Goal: Find specific page/section: Find specific page/section

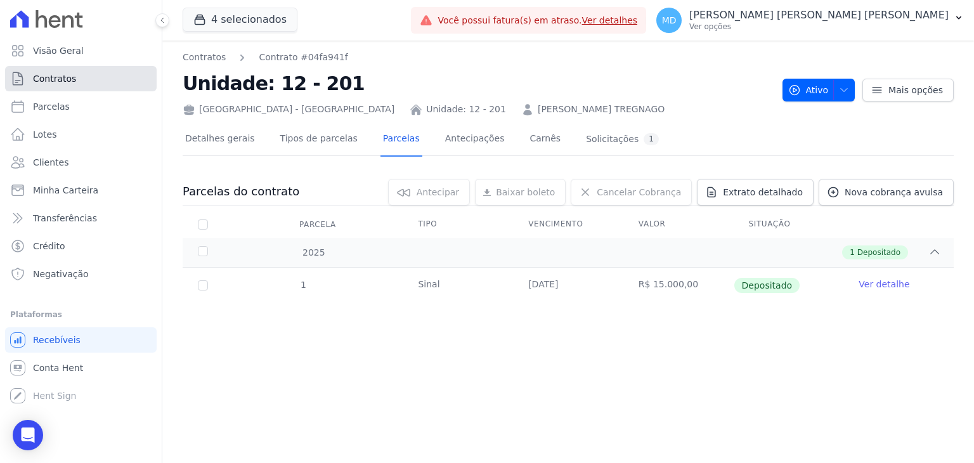
click at [40, 77] on span "Contratos" at bounding box center [54, 78] width 43 height 13
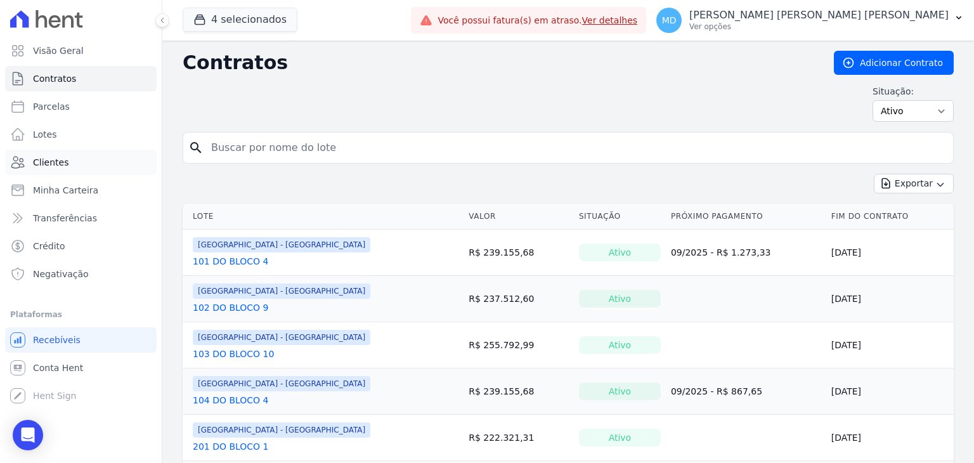
click at [73, 153] on link "Clientes" at bounding box center [81, 162] width 152 height 25
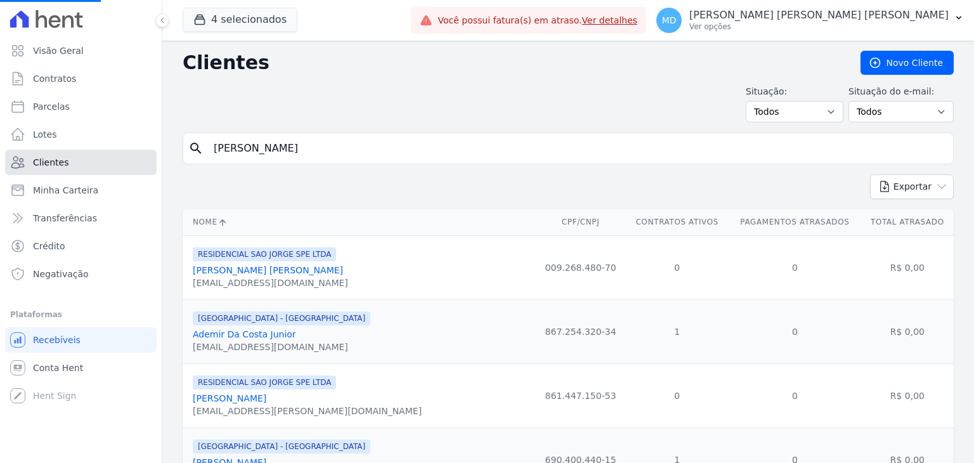
click at [73, 153] on link "Clientes" at bounding box center [81, 162] width 152 height 25
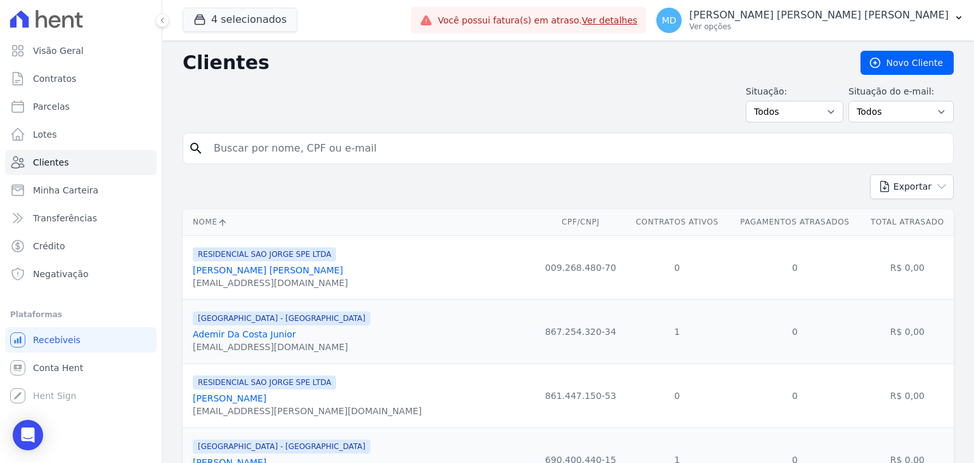
click at [243, 150] on input "search" at bounding box center [577, 148] width 742 height 25
type input "a"
type input "[PERSON_NAME]"
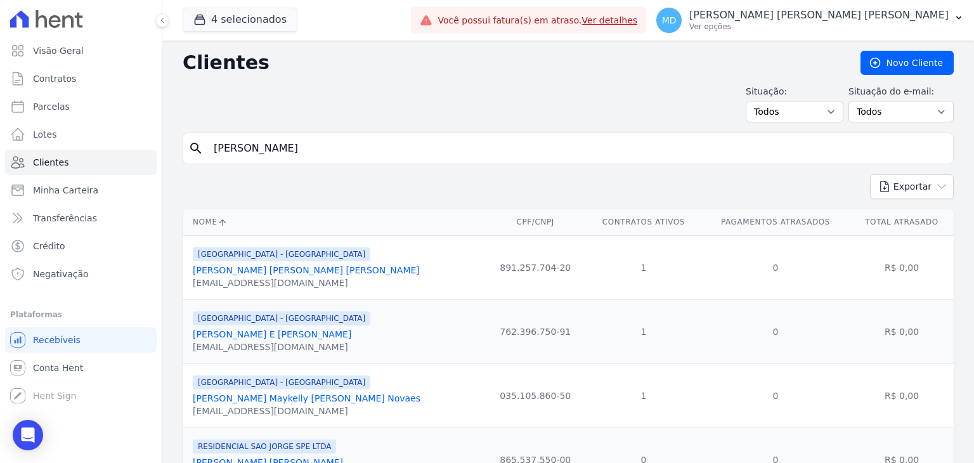
click at [236, 398] on link "[PERSON_NAME] Maykelly [PERSON_NAME] Novaes" at bounding box center [307, 398] width 228 height 10
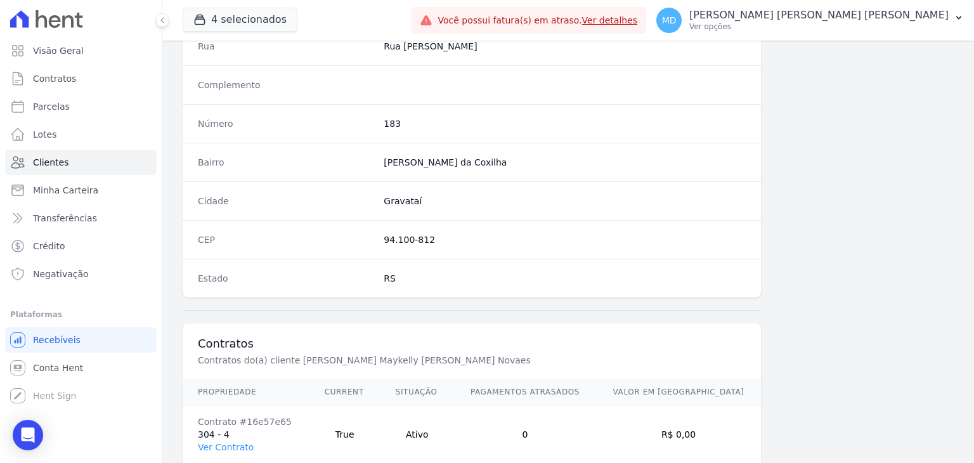
scroll to position [720, 0]
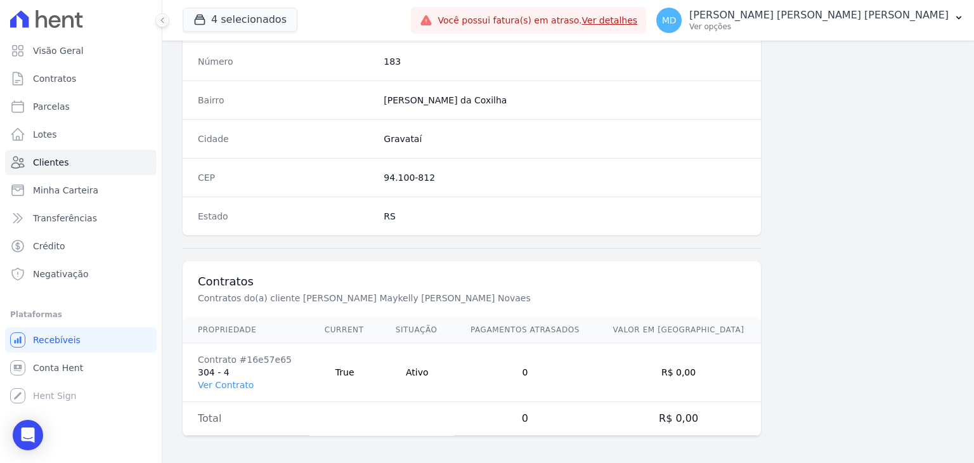
click at [200, 387] on td "Contrato #16e57e65 304 - 4 Ver Contrato" at bounding box center [246, 372] width 127 height 59
click at [208, 381] on link "Ver Contrato" at bounding box center [226, 385] width 56 height 10
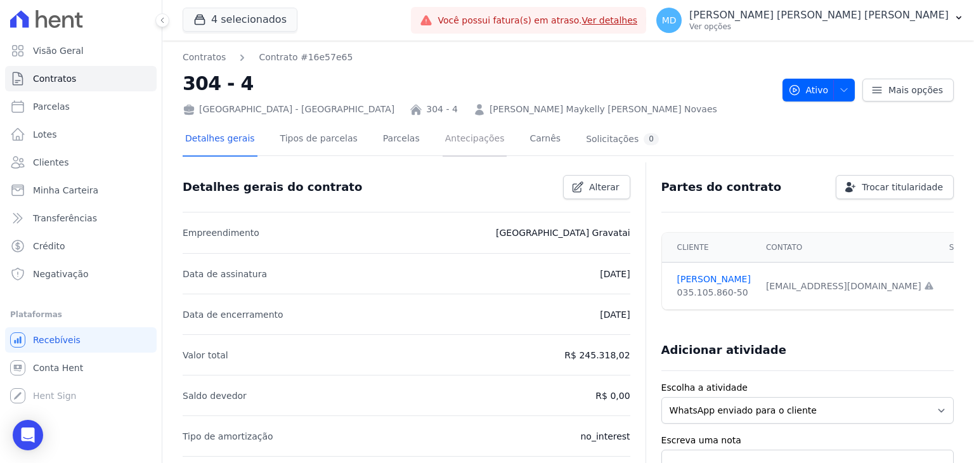
click at [463, 142] on link "Antecipações" at bounding box center [475, 140] width 65 height 34
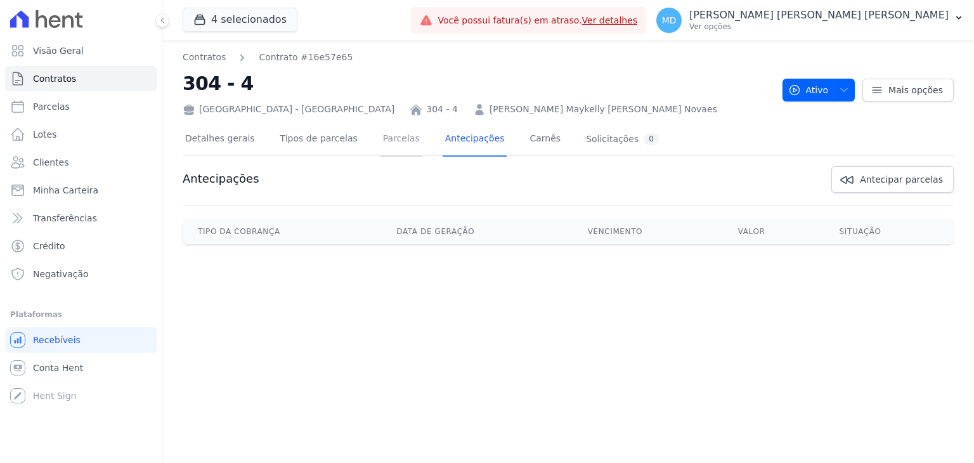
click at [383, 146] on link "Parcelas" at bounding box center [402, 140] width 42 height 34
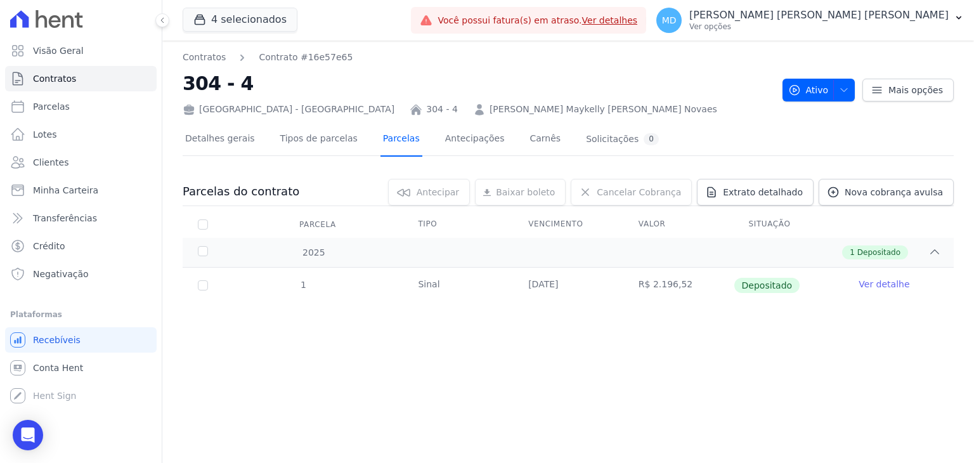
click at [383, 146] on link "Parcelas" at bounding box center [402, 140] width 42 height 34
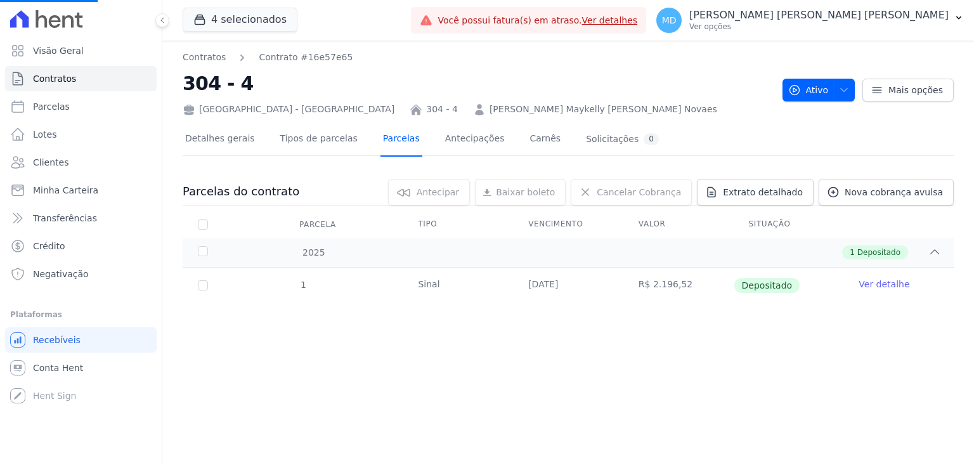
click at [383, 146] on link "Parcelas" at bounding box center [402, 140] width 42 height 34
